Goal: Find specific page/section: Find specific page/section

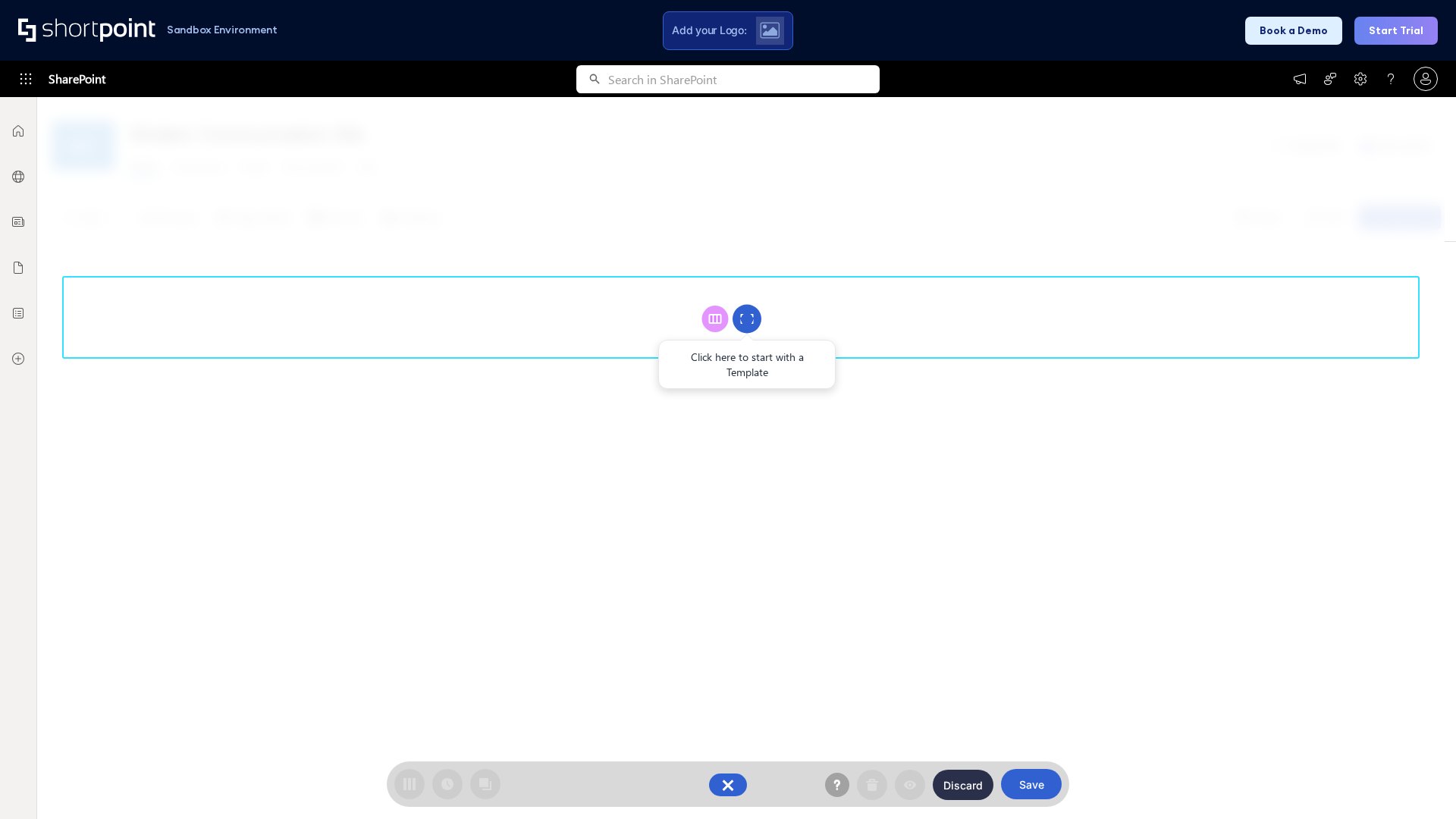
click at [747, 318] on circle at bounding box center [746, 318] width 29 height 29
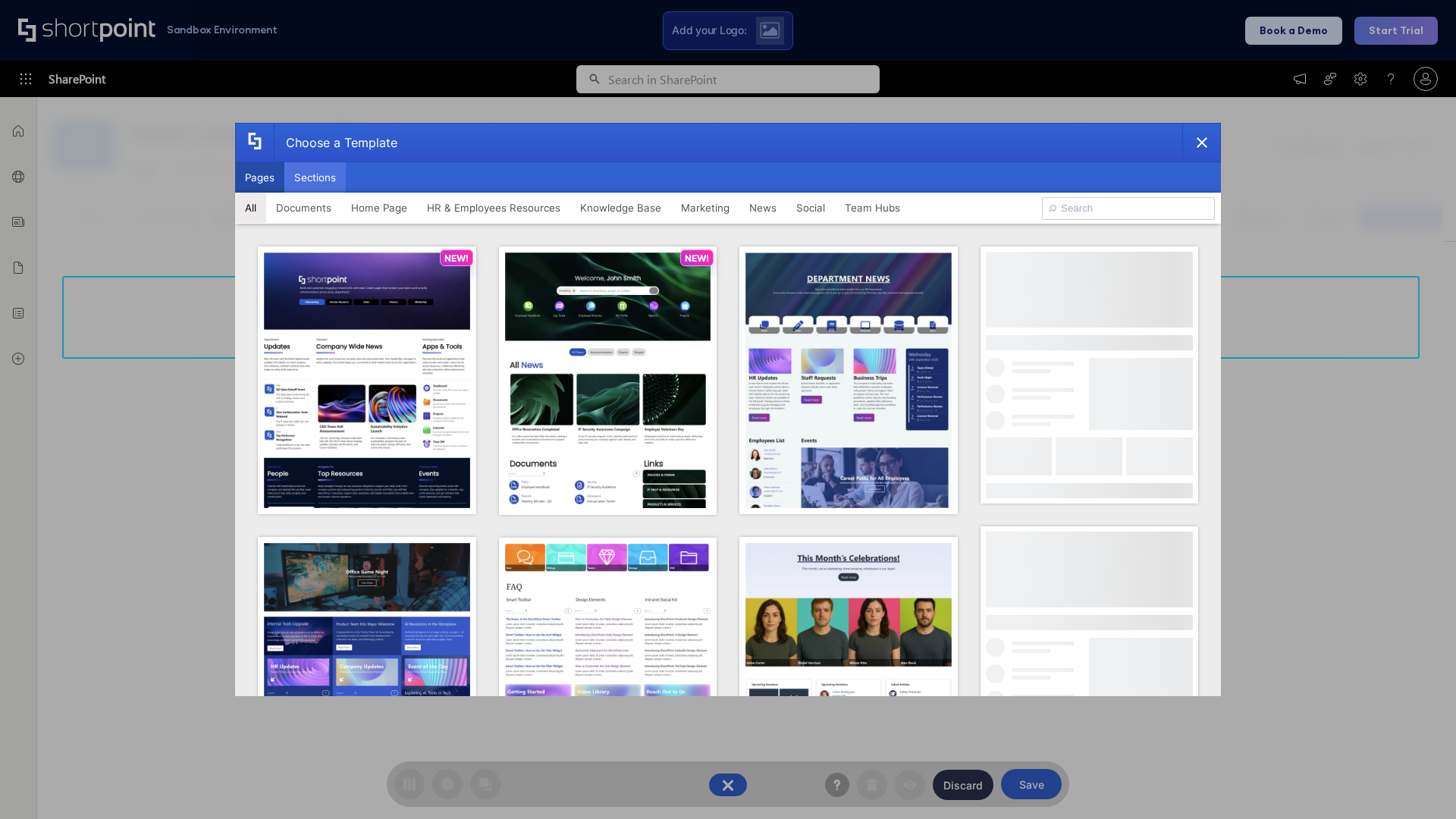
click at [314, 178] on button "Sections" at bounding box center [315, 177] width 61 height 31
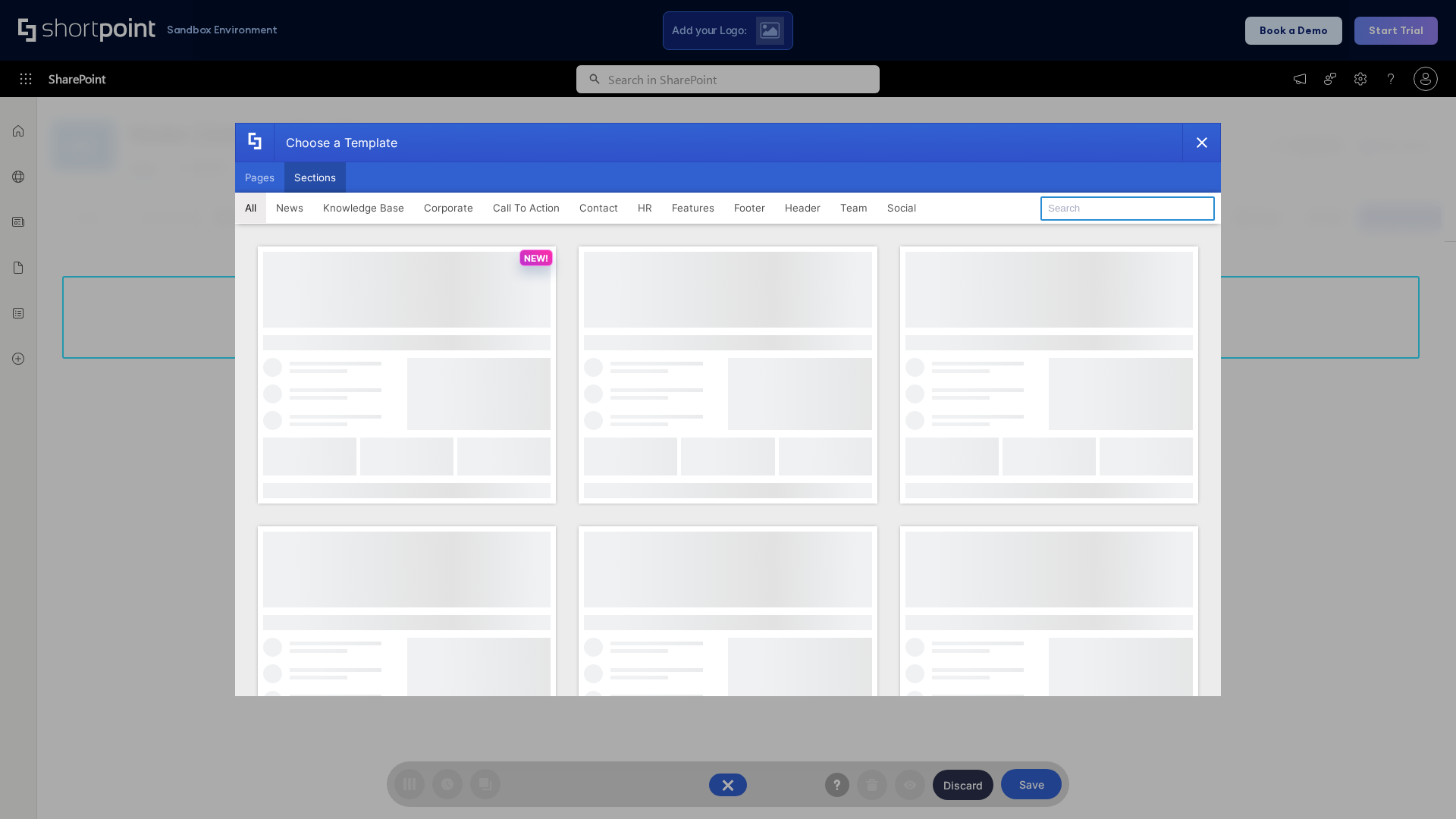
type input "Social News"
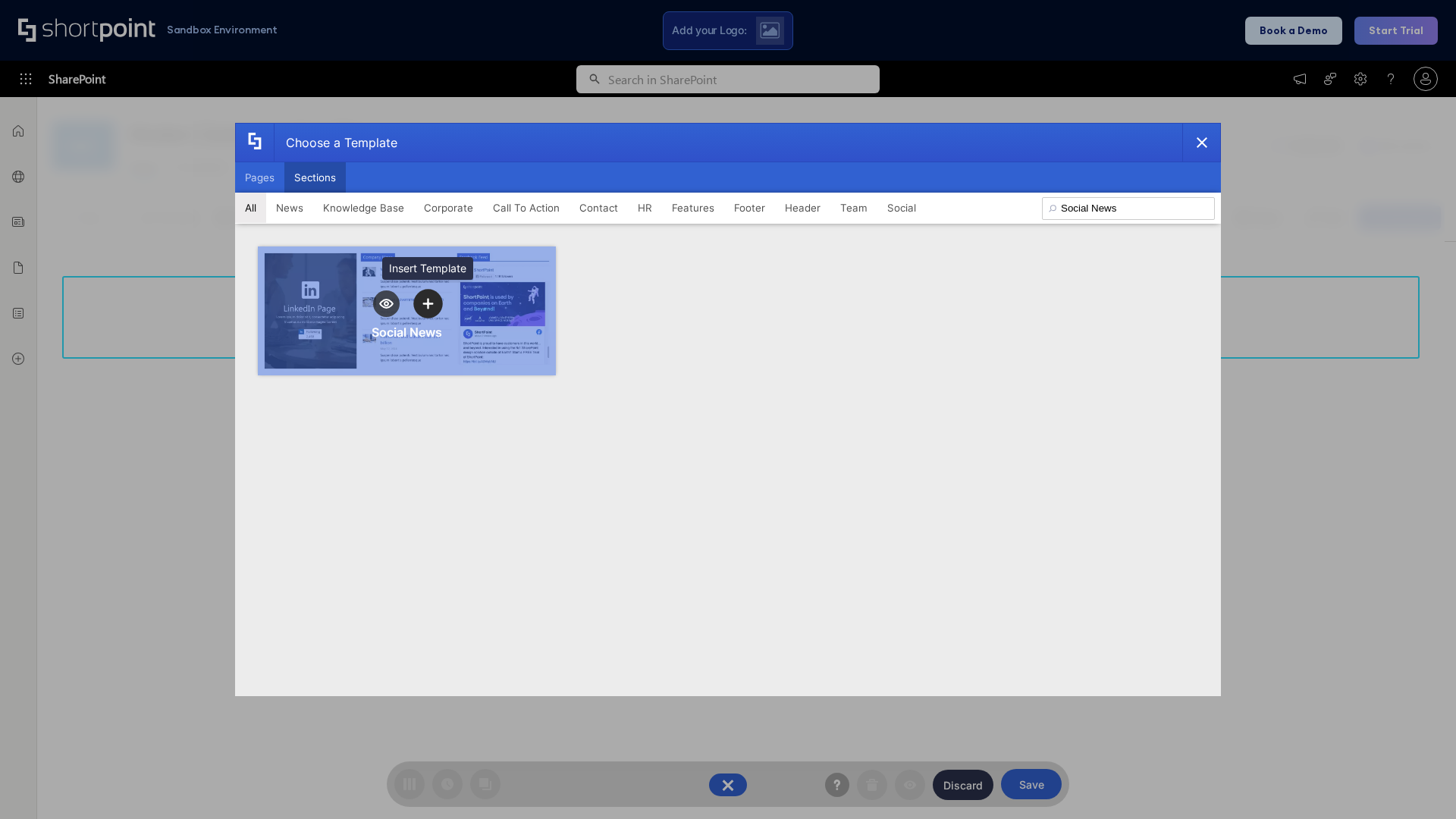
click at [428, 303] on icon "template selector" at bounding box center [427, 303] width 11 height 11
